Goal: Task Accomplishment & Management: Use online tool/utility

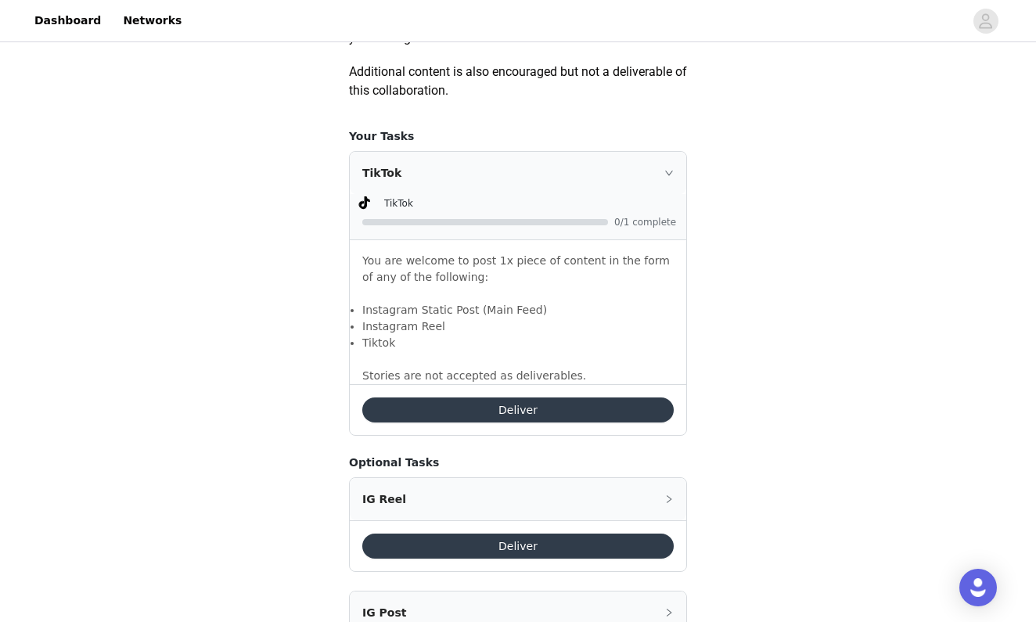
scroll to position [945, 0]
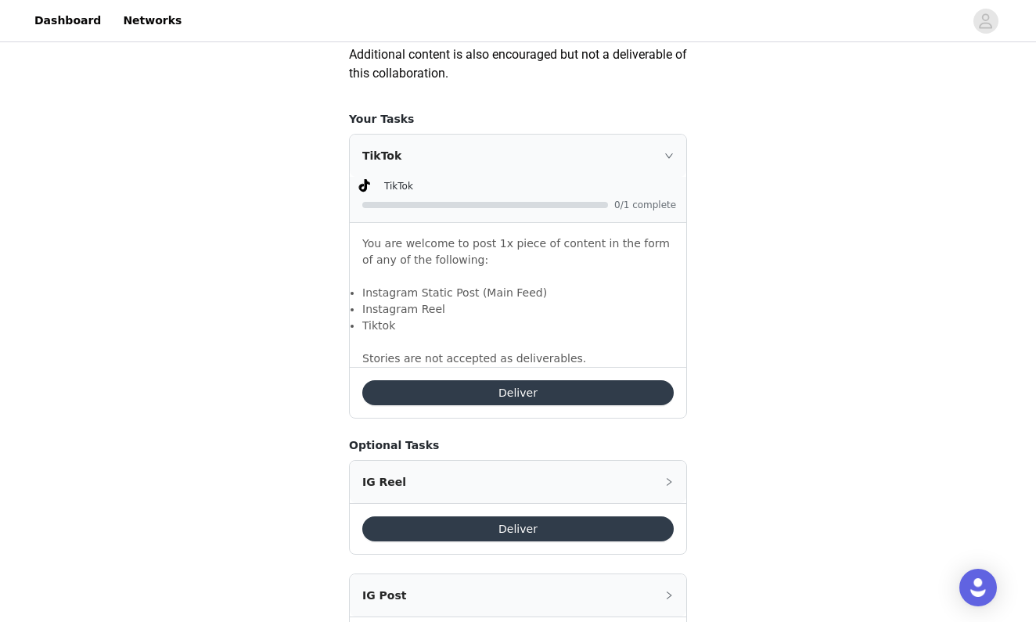
click at [582, 395] on button "Deliver" at bounding box center [518, 392] width 312 height 25
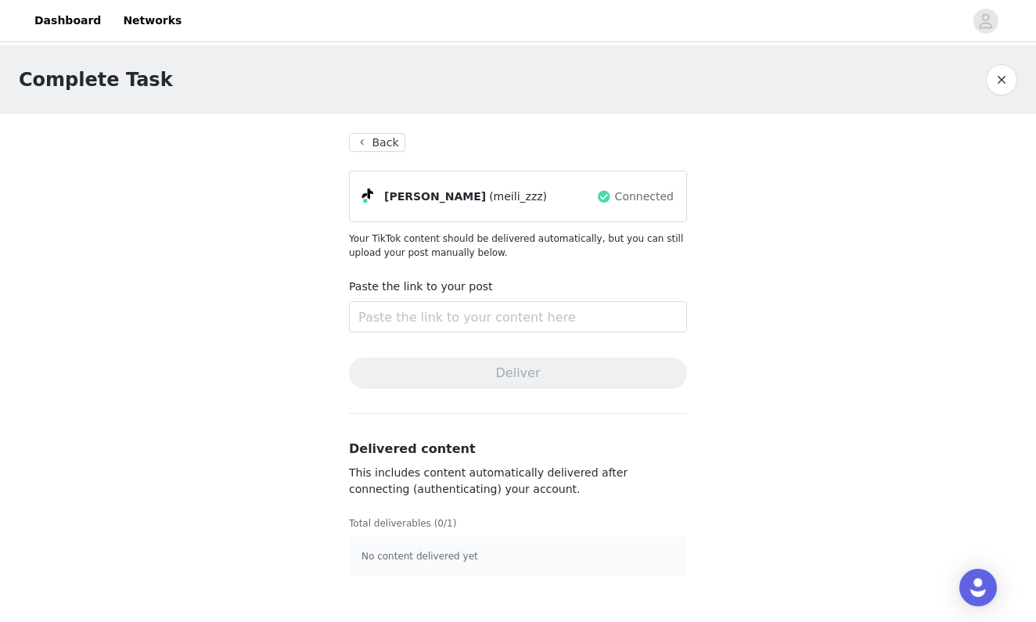
click at [386, 142] on button "Back" at bounding box center [377, 142] width 56 height 19
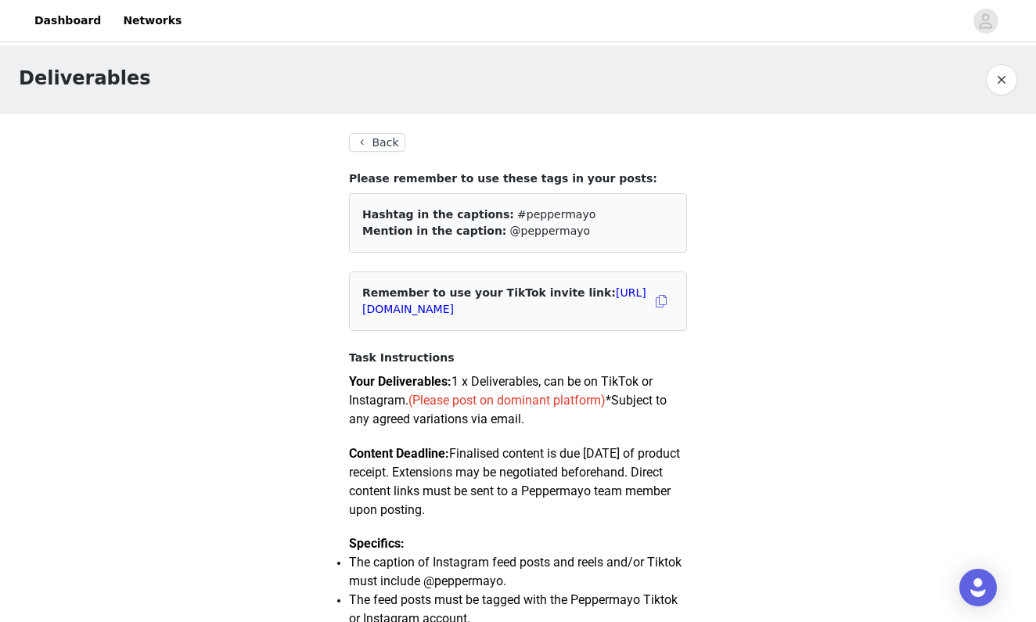
click at [391, 149] on button "Back" at bounding box center [377, 142] width 56 height 19
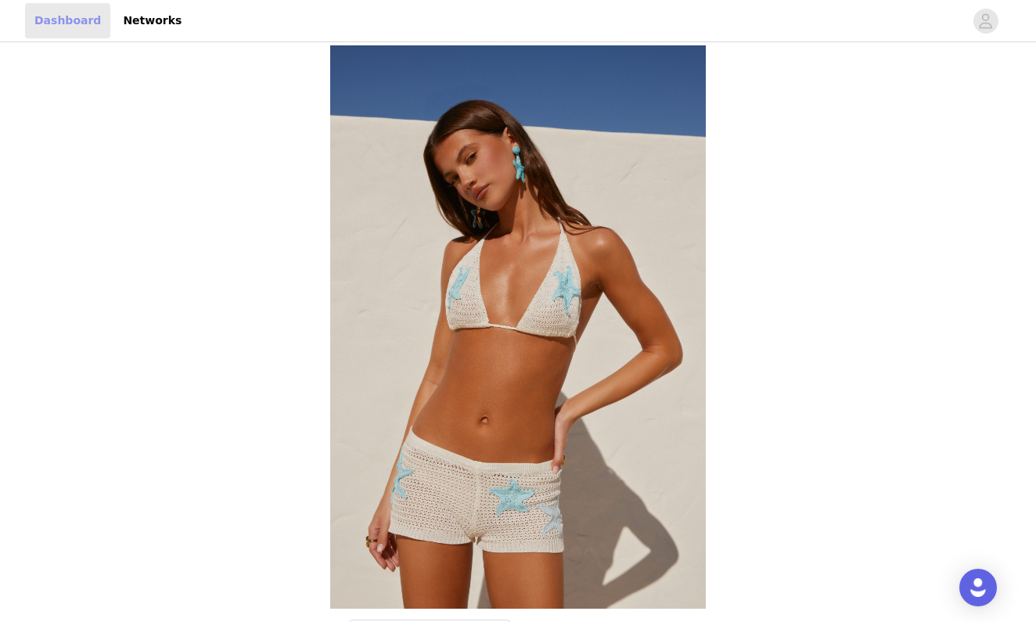
click at [60, 21] on link "Dashboard" at bounding box center [67, 20] width 85 height 35
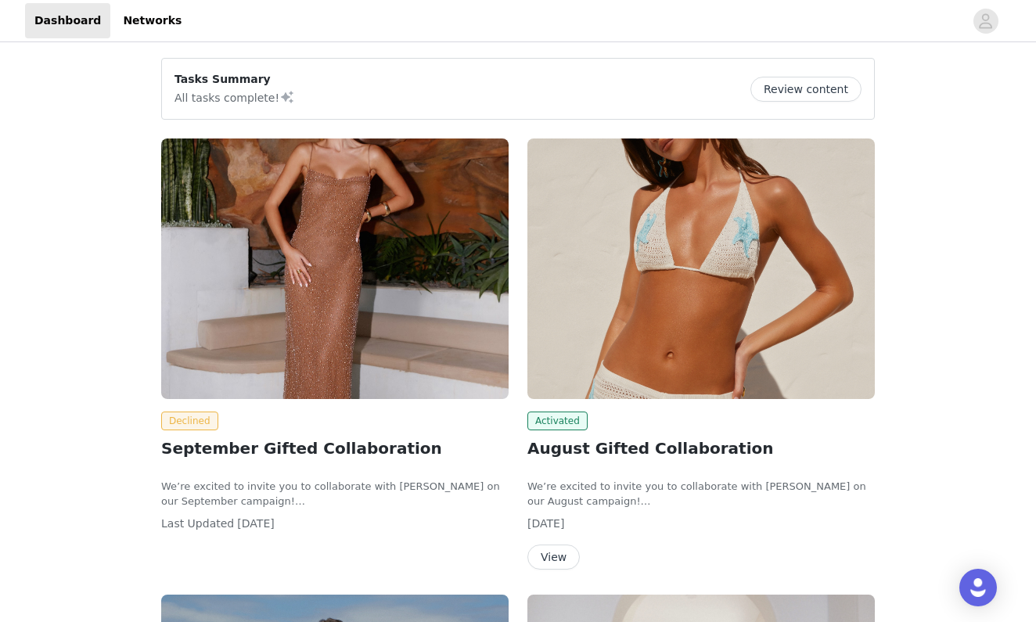
click at [700, 251] on img at bounding box center [702, 269] width 348 height 261
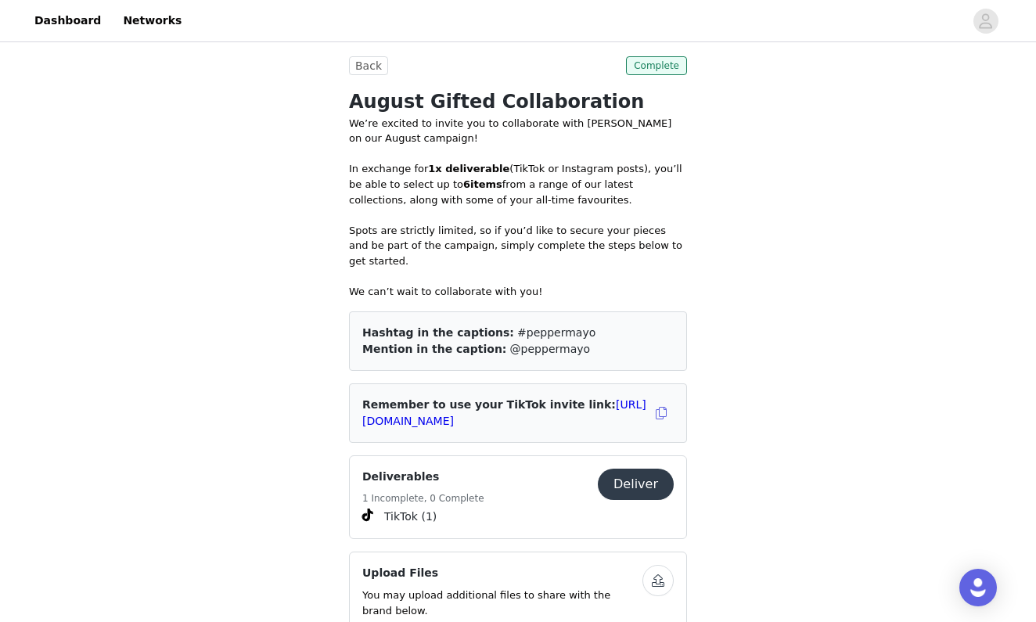
scroll to position [728, 0]
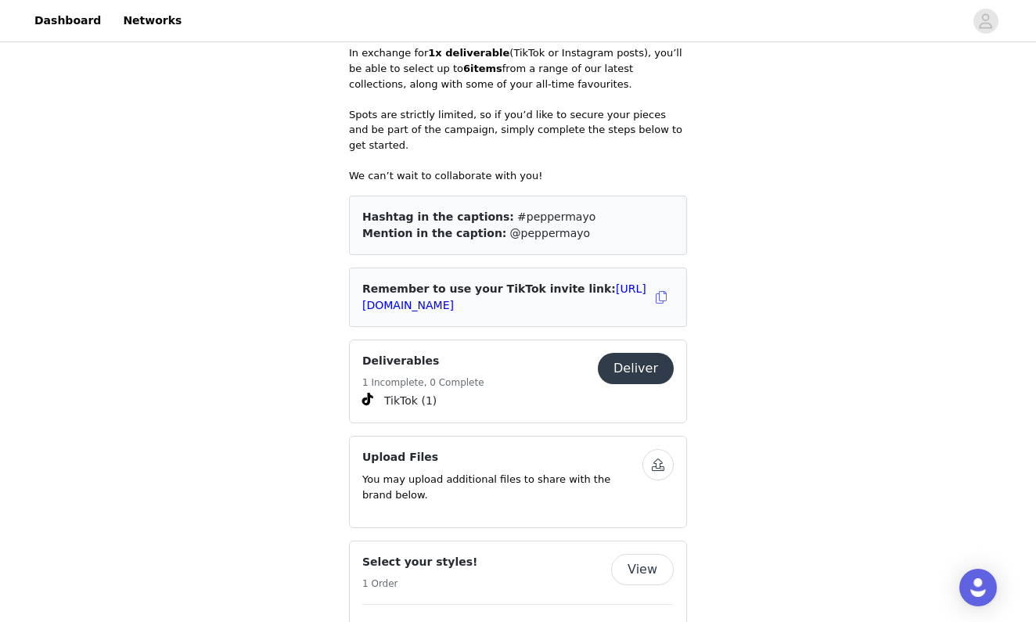
click at [642, 353] on button "Deliver" at bounding box center [636, 368] width 76 height 31
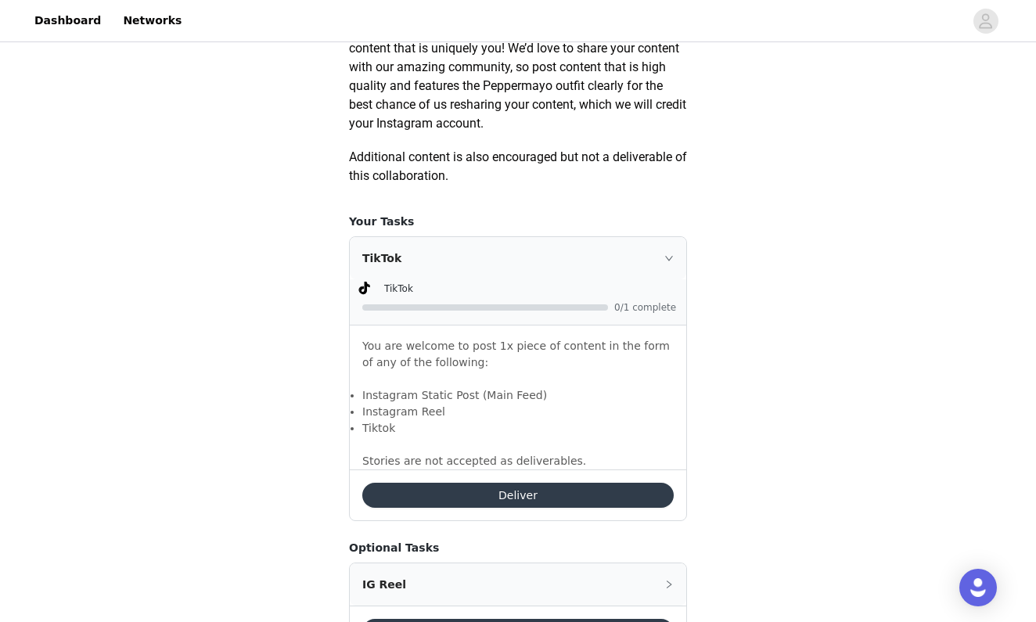
scroll to position [899, 0]
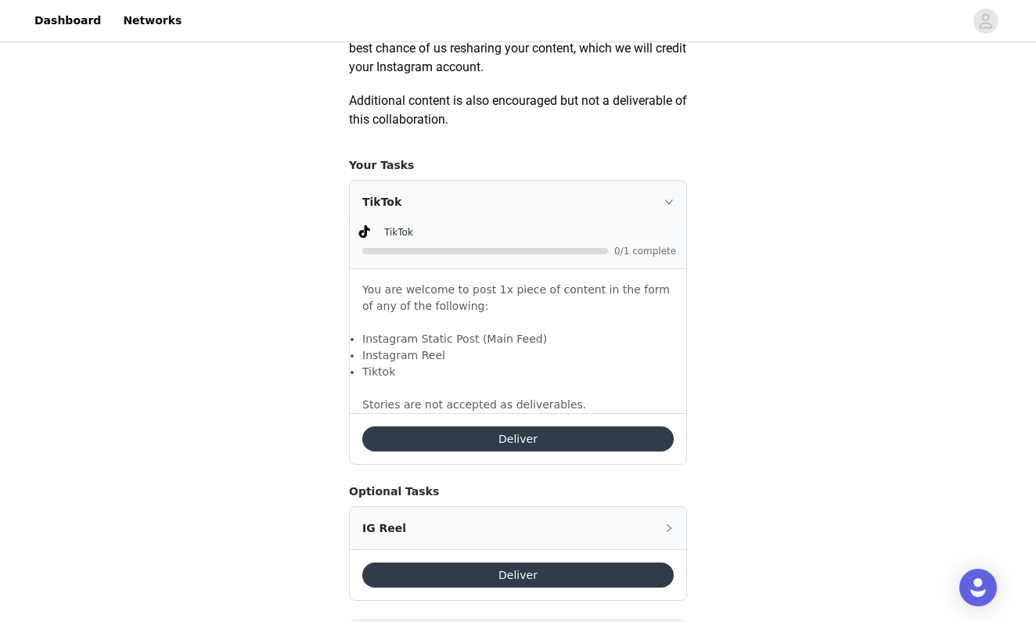
click at [604, 437] on button "Deliver" at bounding box center [518, 439] width 312 height 25
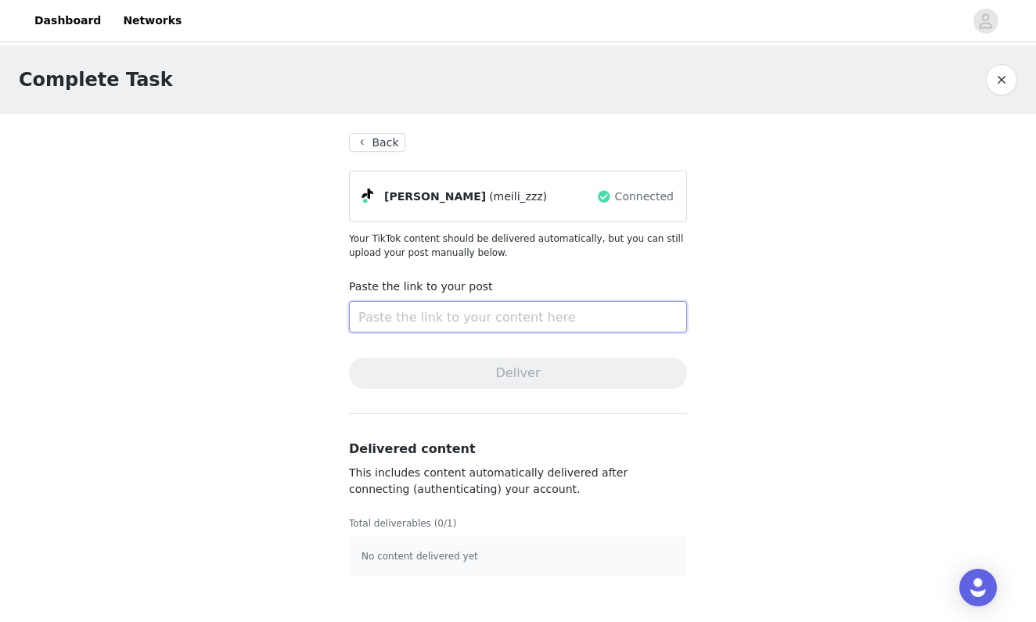
click at [524, 315] on input "text" at bounding box center [518, 316] width 338 height 31
paste input "https://www.tiktok.com/@meili_zzz/video/7555689898313829663?is_from_webapp=1&se…"
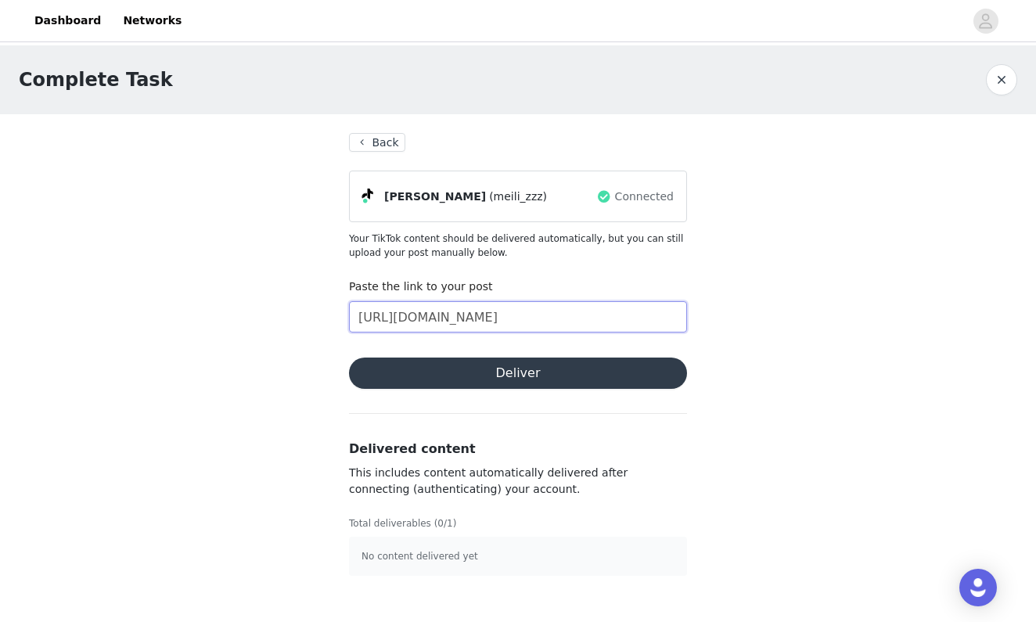
type input "https://www.tiktok.com/@meili_zzz/video/7555689898313829663?is_from_webapp=1&se…"
click at [539, 378] on button "Deliver" at bounding box center [518, 373] width 338 height 31
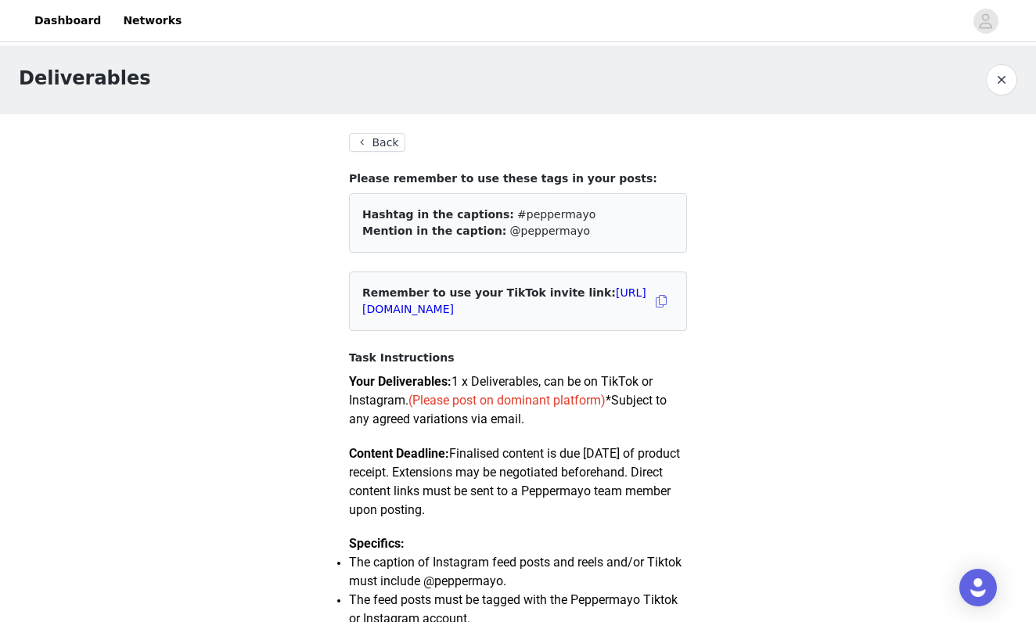
click at [391, 145] on button "Back" at bounding box center [377, 142] width 56 height 19
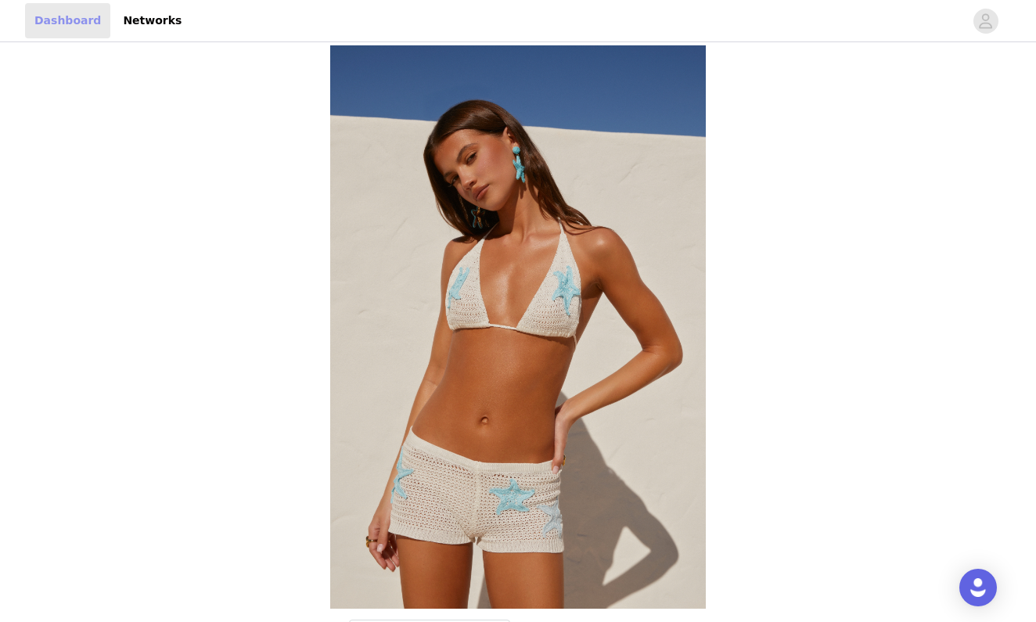
click at [88, 20] on link "Dashboard" at bounding box center [67, 20] width 85 height 35
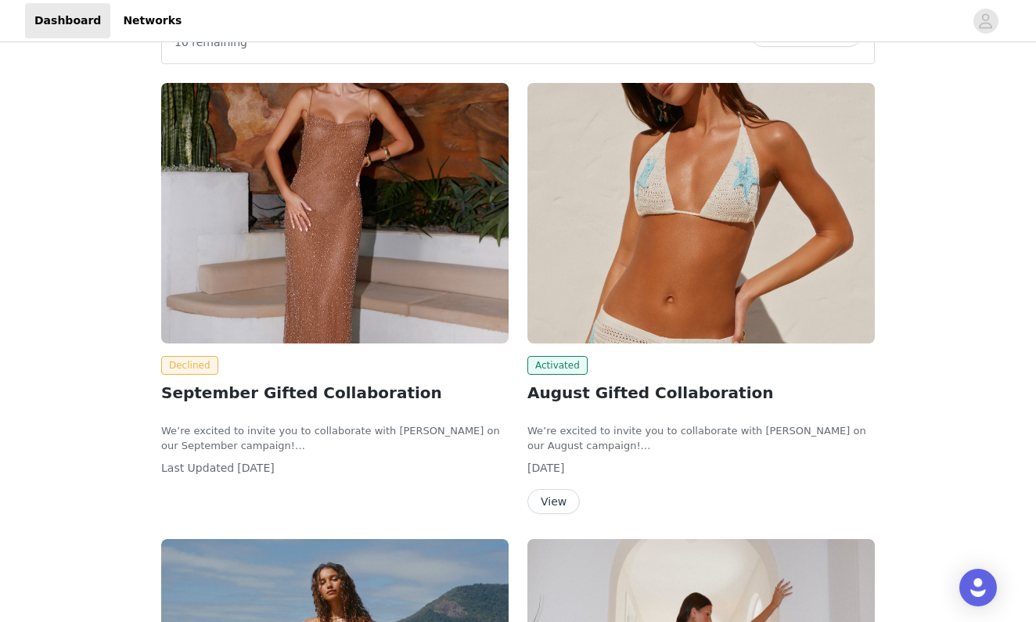
click at [750, 232] on img at bounding box center [702, 213] width 348 height 261
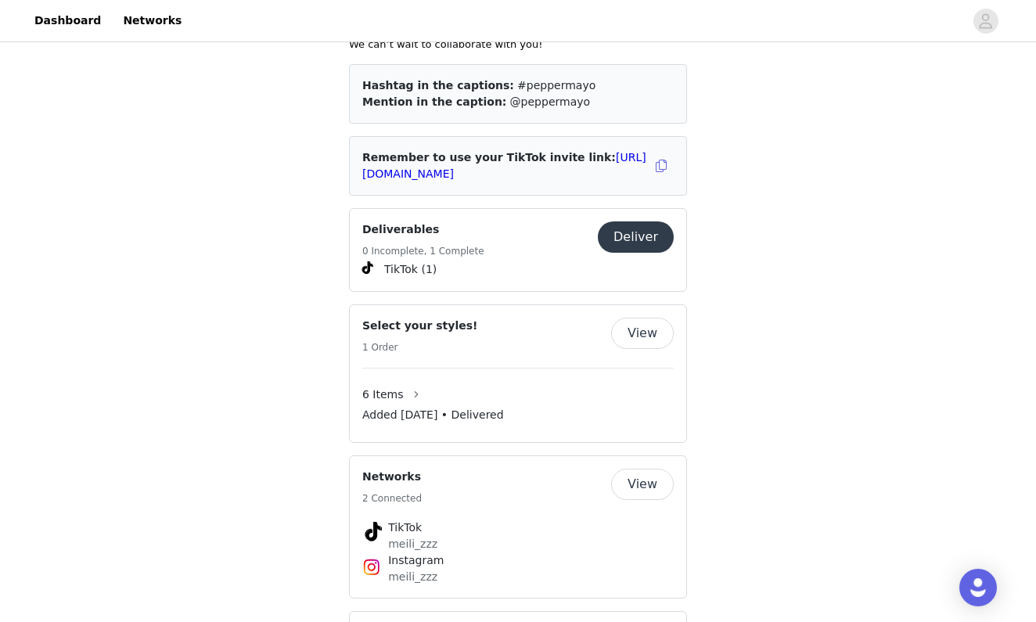
scroll to position [842, 0]
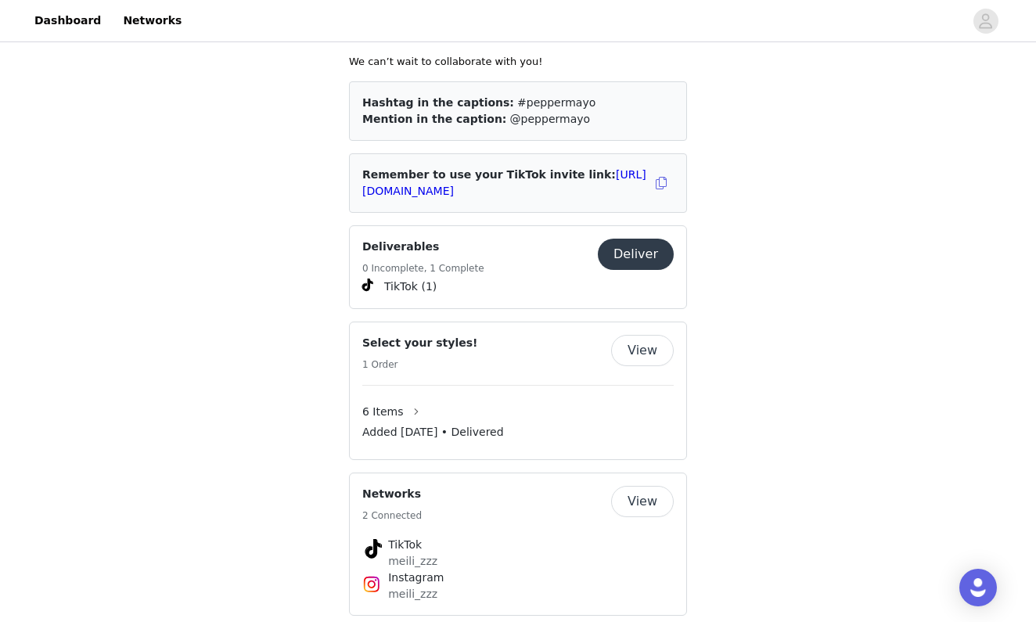
click at [642, 239] on button "Deliver" at bounding box center [636, 254] width 76 height 31
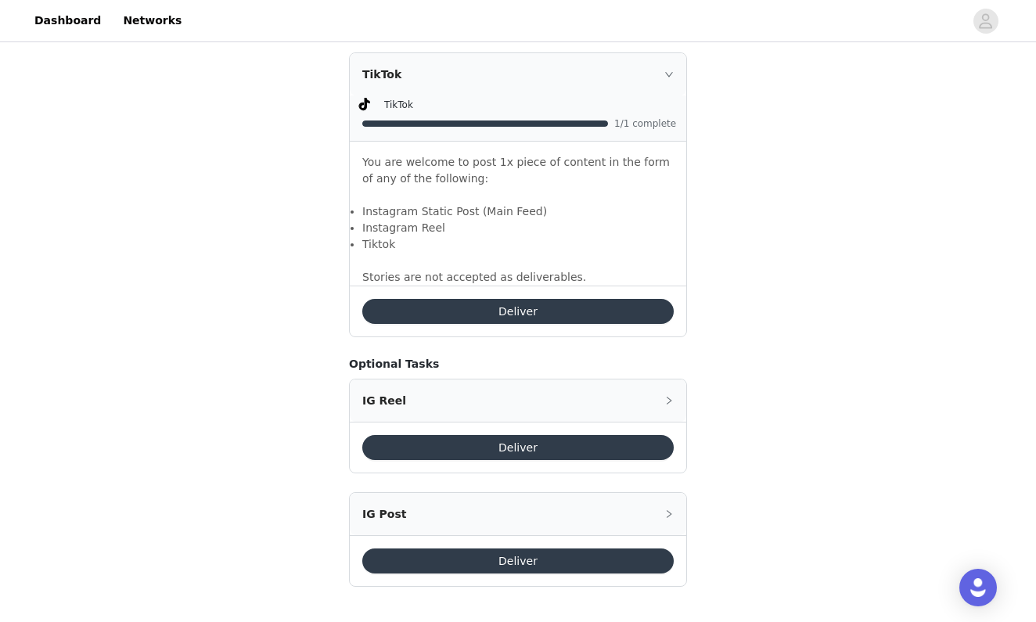
scroll to position [1026, 0]
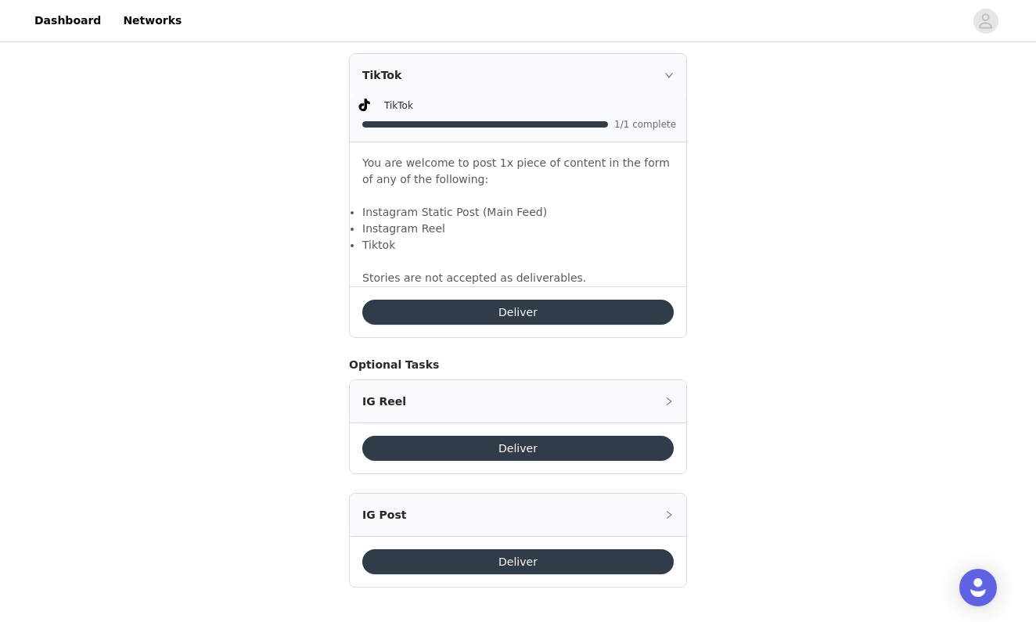
click at [630, 312] on button "Deliver" at bounding box center [518, 312] width 312 height 25
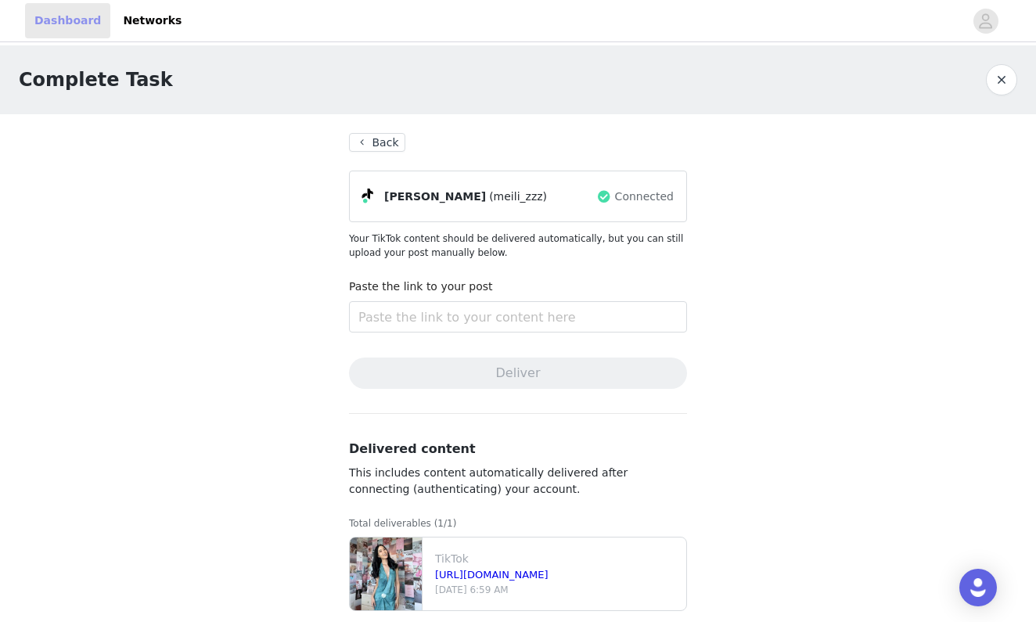
click at [73, 24] on link "Dashboard" at bounding box center [67, 20] width 85 height 35
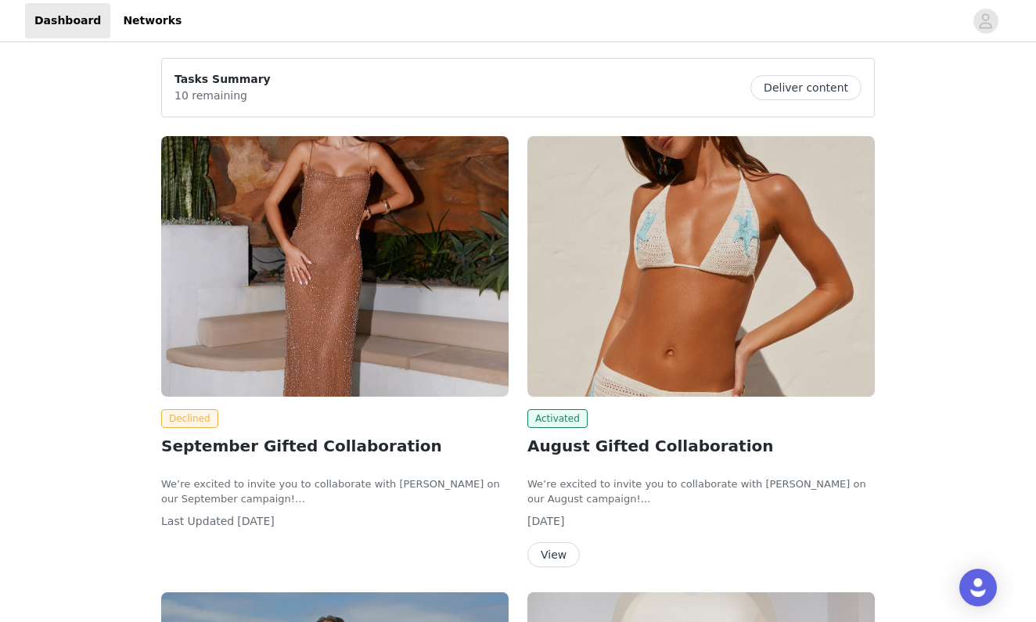
click at [804, 85] on button "Deliver content" at bounding box center [806, 87] width 111 height 25
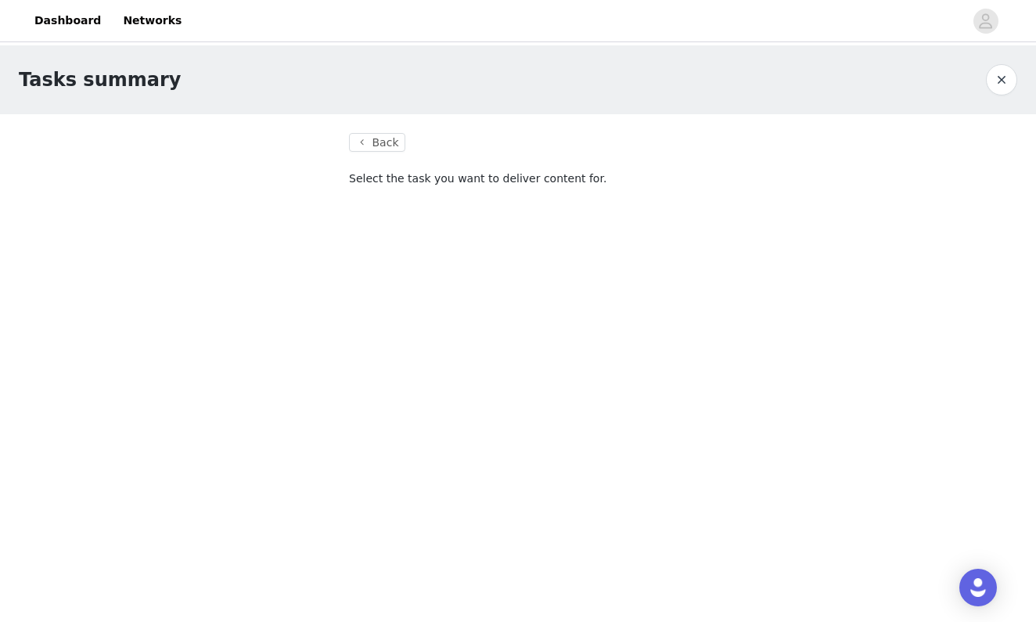
click at [700, 183] on section "Back Select the task you want to deliver content for." at bounding box center [518, 169] width 376 height 110
click at [384, 150] on button "Back" at bounding box center [377, 142] width 56 height 19
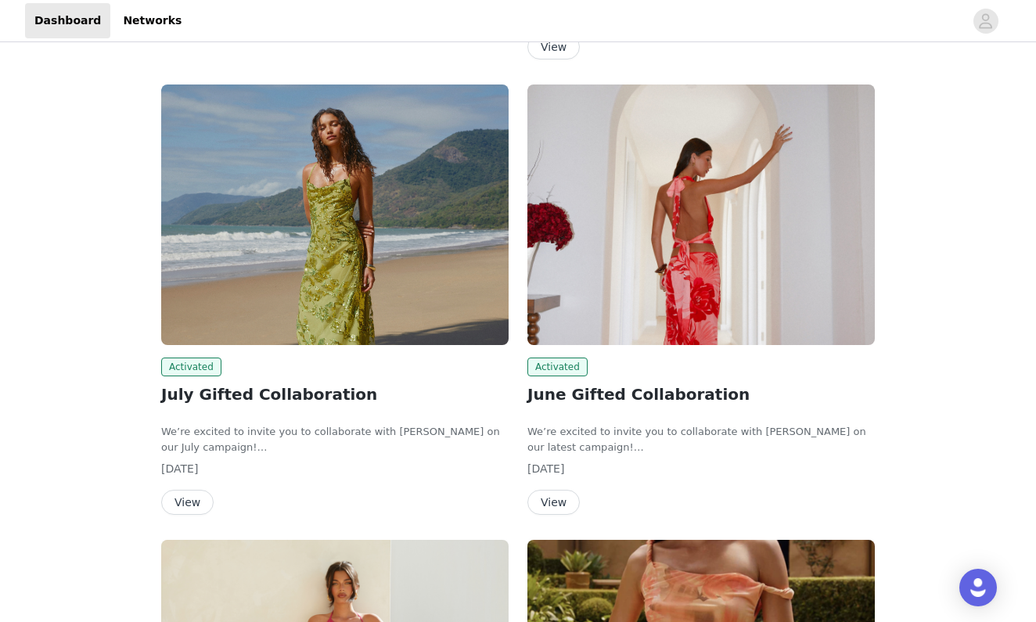
scroll to position [509, 0]
